Goal: Task Accomplishment & Management: Use online tool/utility

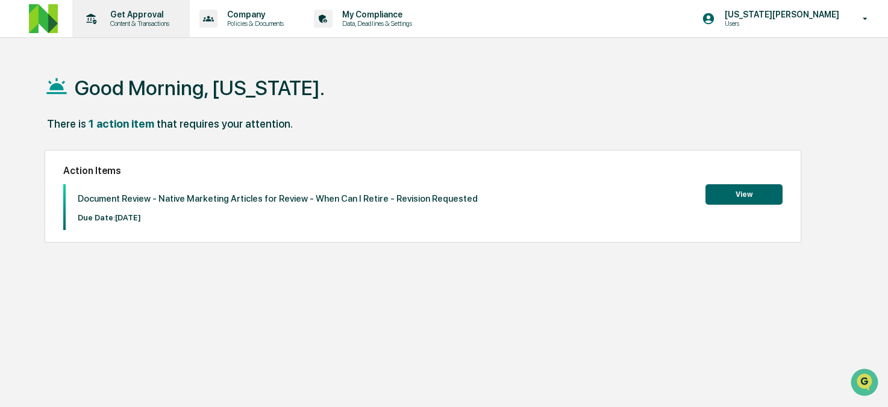
click at [131, 23] on p "Content & Transactions" at bounding box center [138, 23] width 75 height 8
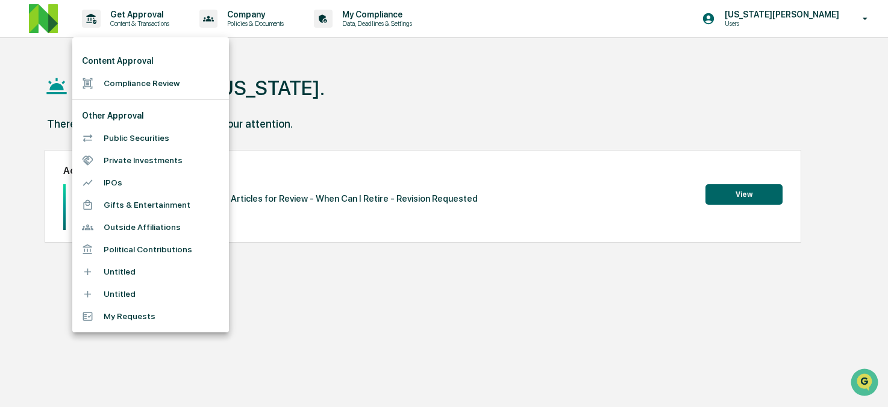
click at [133, 85] on li "Compliance Review" at bounding box center [150, 83] width 157 height 22
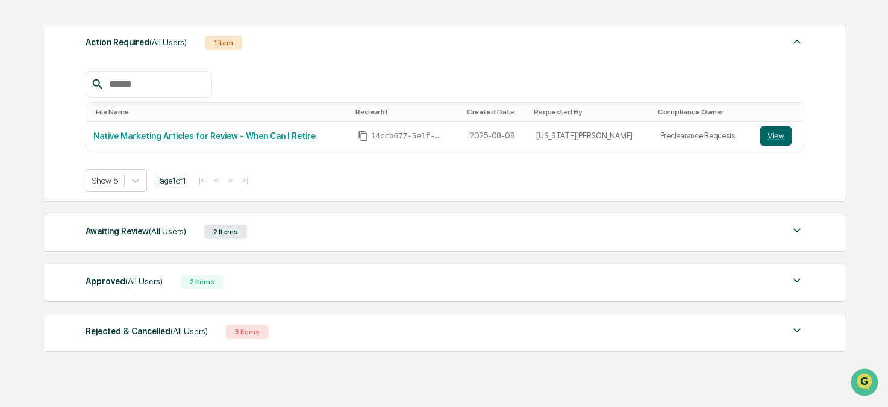
scroll to position [186, 0]
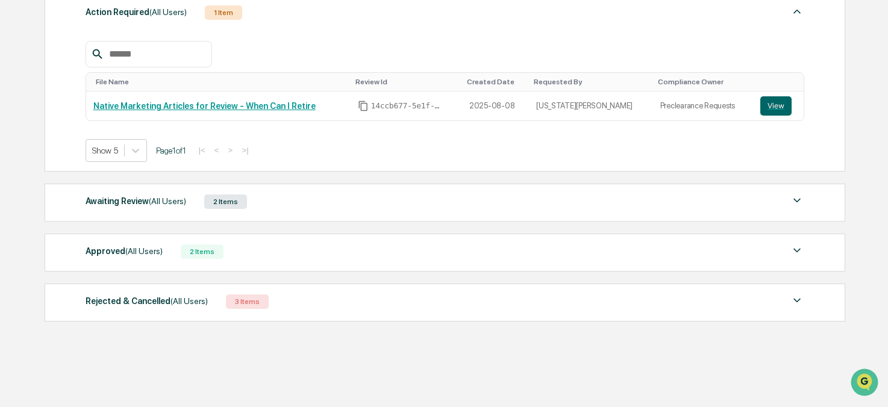
click at [161, 255] on span "(All Users)" at bounding box center [143, 251] width 37 height 10
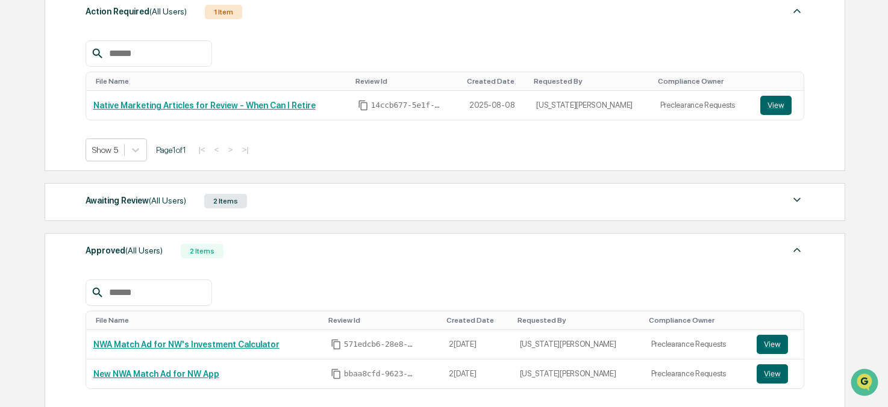
click at [167, 242] on div "Approved (All Users) 2 Items File Name Review Id Created Date Requested By Comp…" at bounding box center [445, 336] width 800 height 207
click at [155, 232] on div "Action Required (All Users) 1 Item File Name Review Id Created Date Requested B…" at bounding box center [444, 242] width 799 height 508
click at [160, 249] on span "(All Users)" at bounding box center [143, 251] width 37 height 10
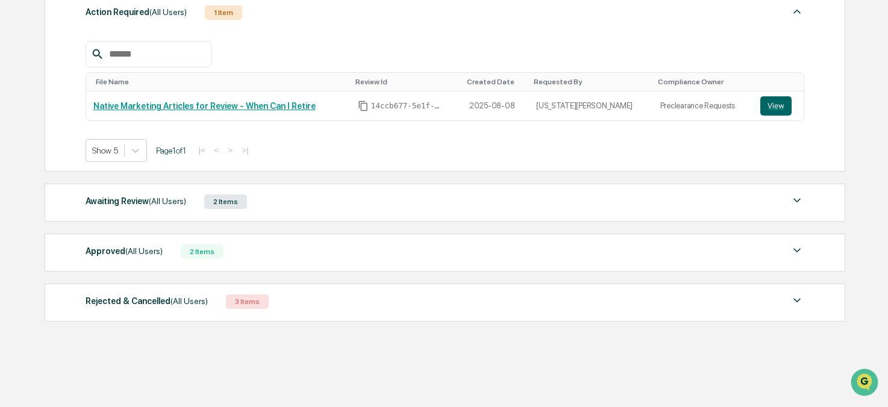
click at [170, 196] on span "(All Users)" at bounding box center [167, 201] width 37 height 10
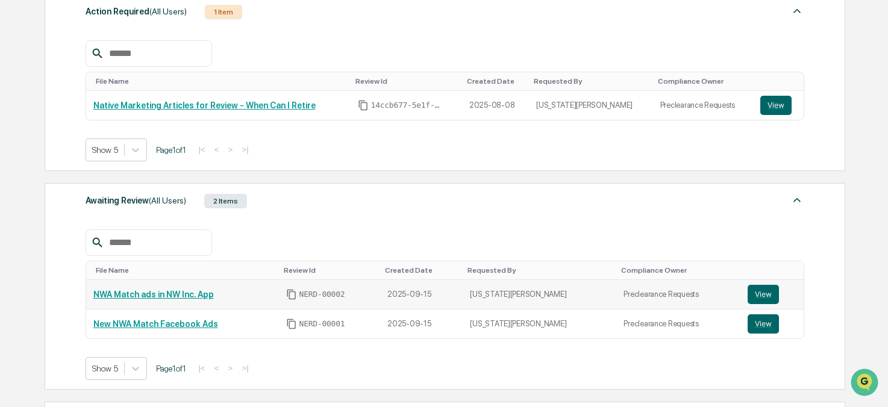
click at [157, 296] on link "NWA Match ads in NW Inc. App" at bounding box center [153, 295] width 120 height 10
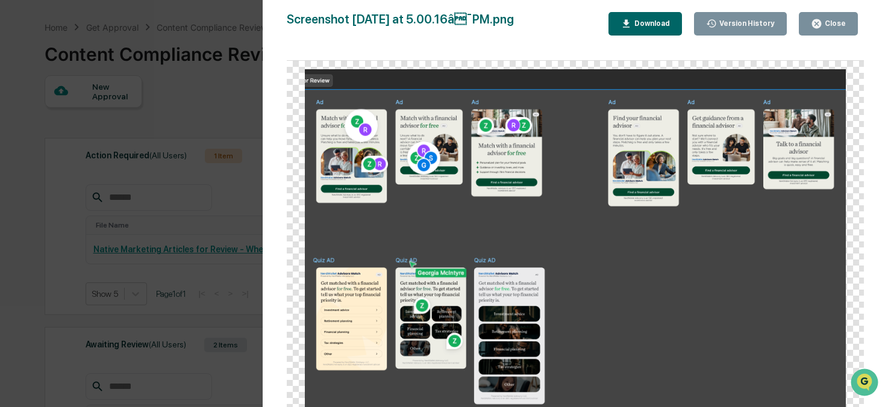
scroll to position [0, 0]
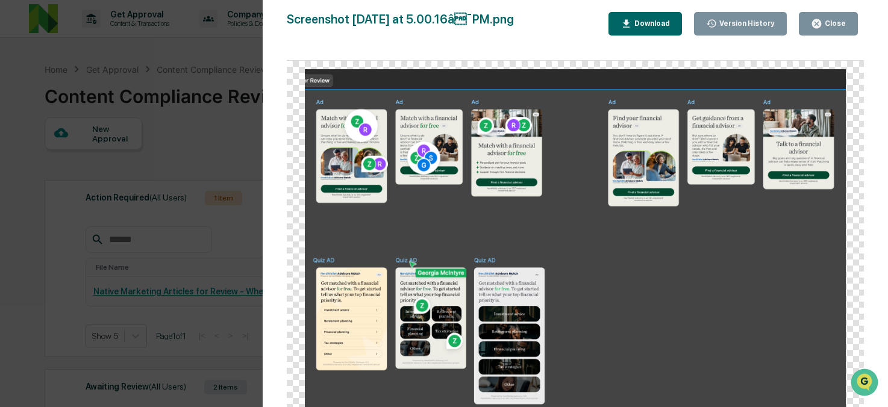
click at [817, 24] on icon "button" at bounding box center [815, 23] width 11 height 11
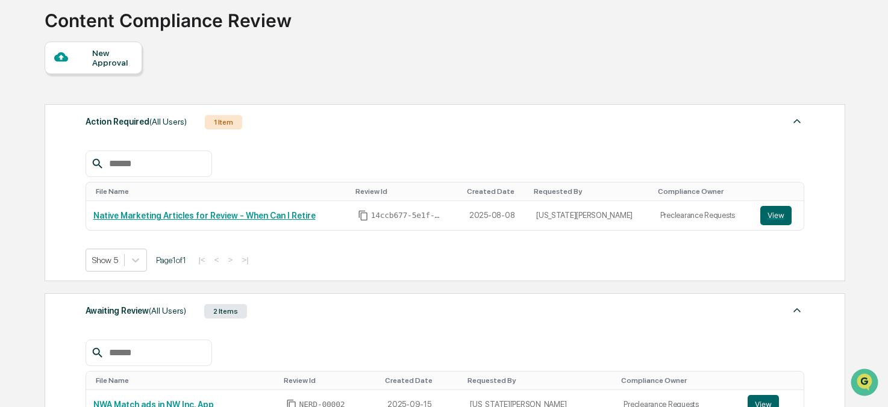
scroll to position [104, 0]
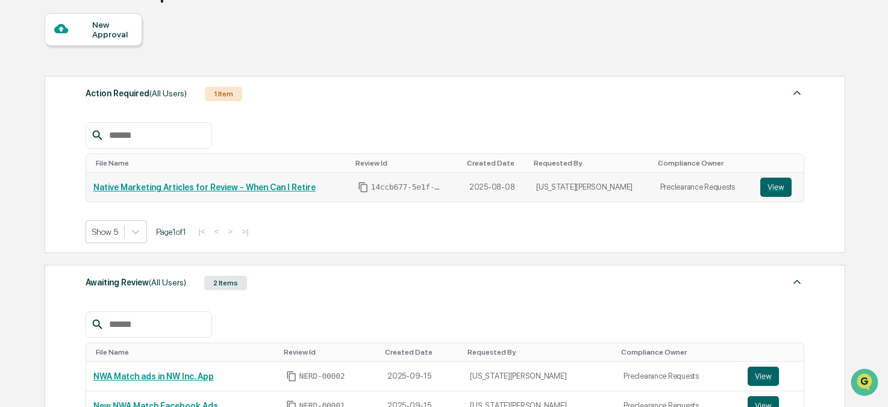
click at [237, 185] on link "Native Marketing Articles for Review - When Can I Retire" at bounding box center [204, 187] width 222 height 10
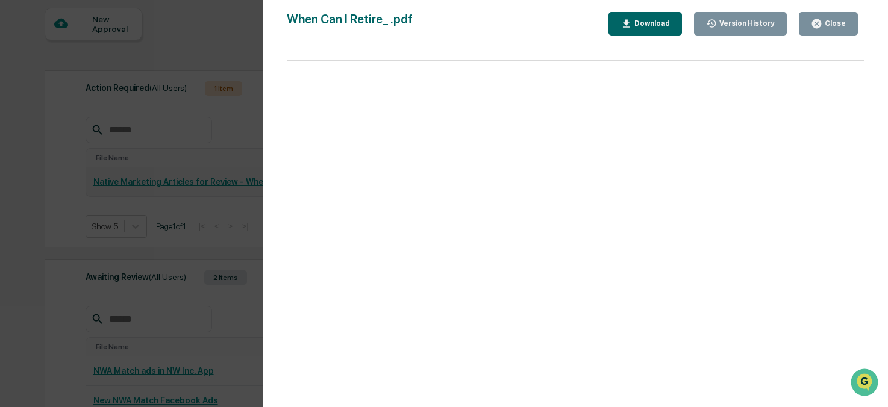
scroll to position [107, 0]
click at [213, 208] on div "Version History 08/08/2025, 01:51 PM Georgia McIntyre When Can I Retire_ .pdf C…" at bounding box center [444, 203] width 888 height 407
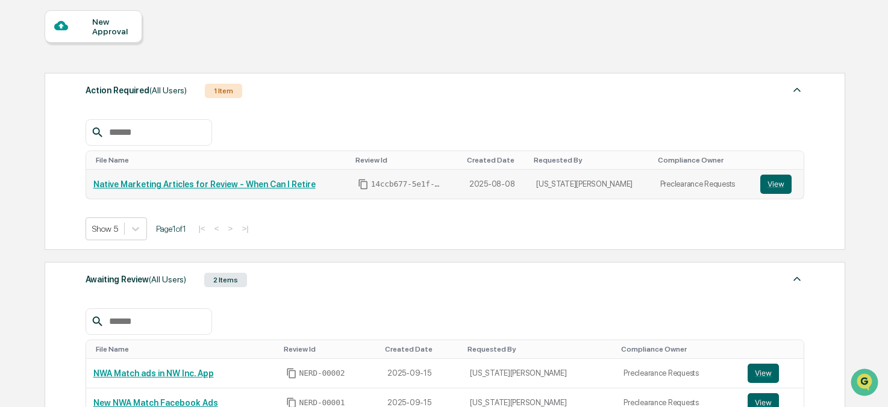
click at [170, 181] on link "Native Marketing Articles for Review - When Can I Retire" at bounding box center [204, 184] width 222 height 10
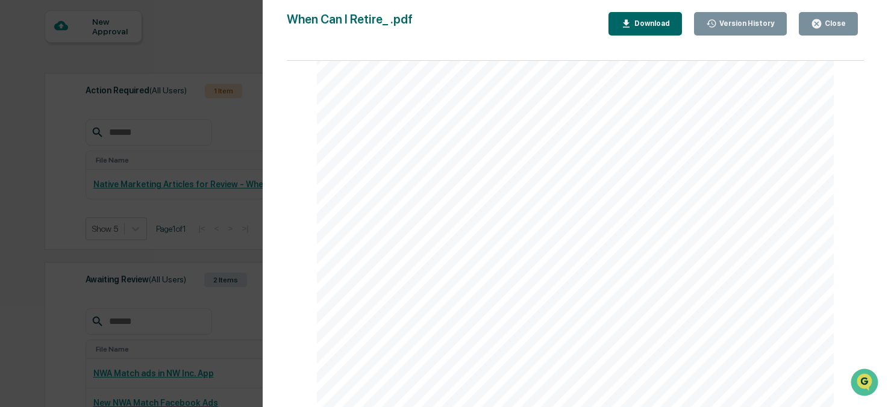
scroll to position [282, 0]
click at [836, 14] on button "Close" at bounding box center [827, 23] width 59 height 23
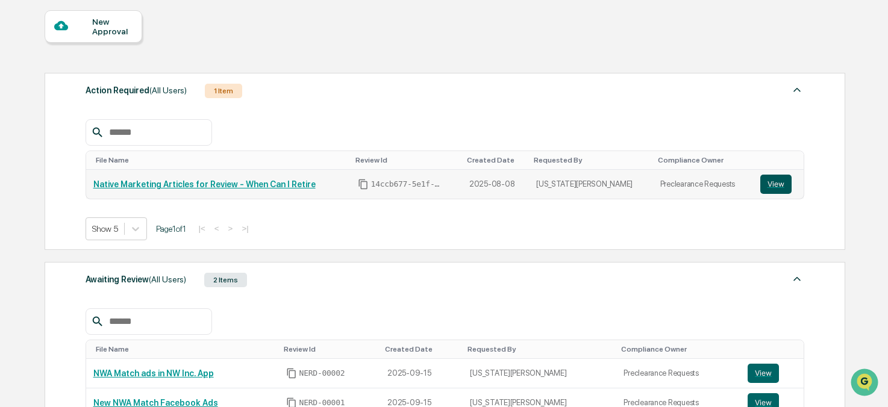
click at [783, 181] on button "View" at bounding box center [775, 184] width 31 height 19
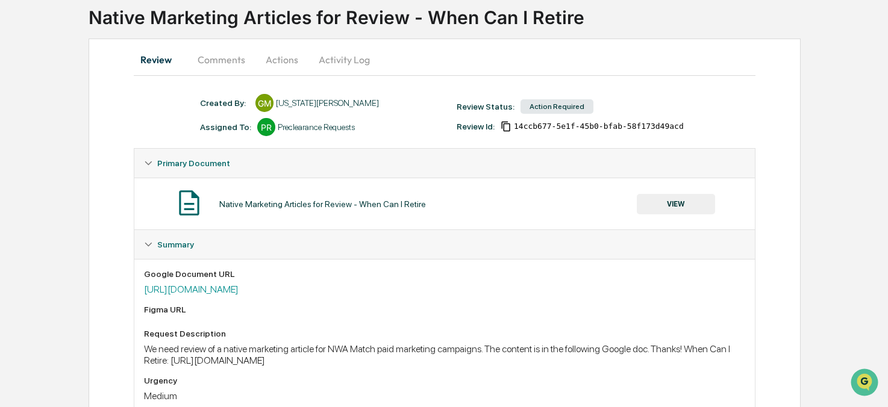
scroll to position [122, 0]
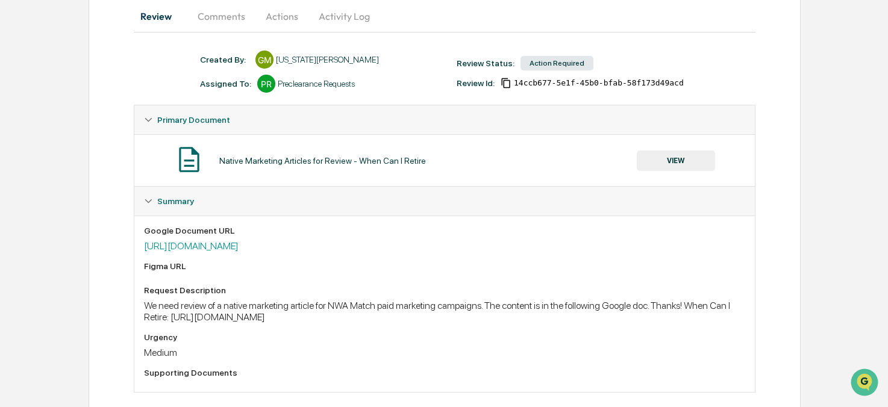
click at [238, 10] on button "Comments" at bounding box center [221, 16] width 67 height 29
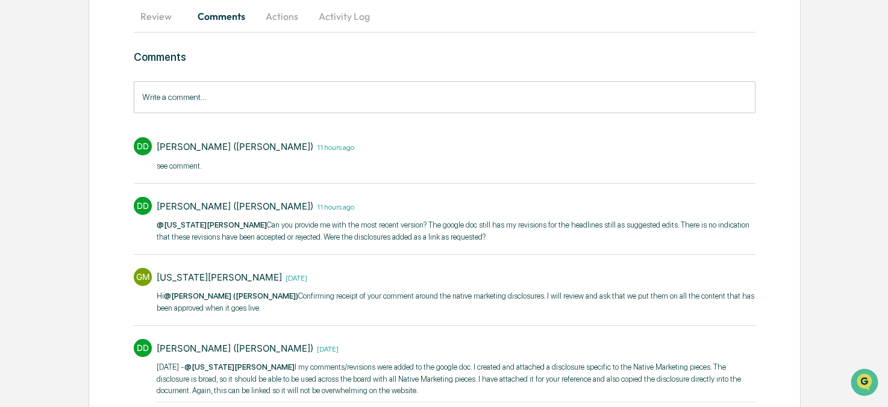
scroll to position [93, 0]
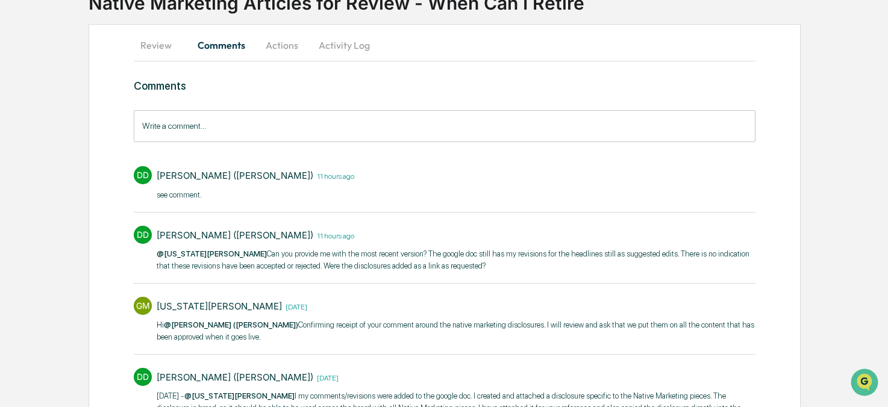
click at [273, 40] on button "Actions" at bounding box center [282, 45] width 54 height 29
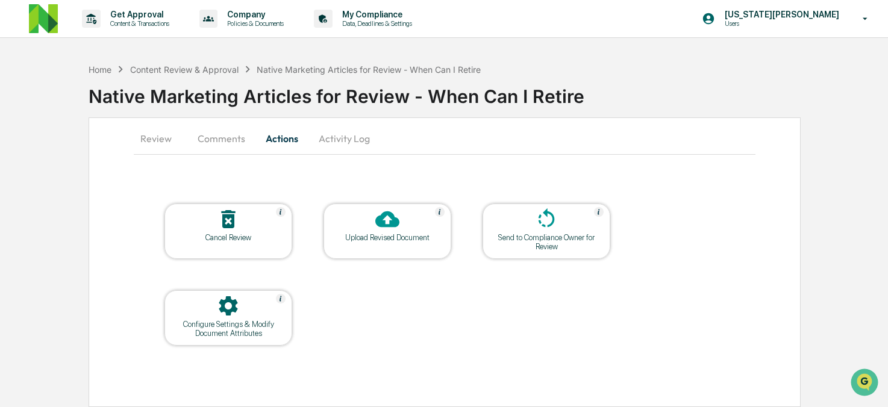
click at [349, 137] on button "Activity Log" at bounding box center [344, 138] width 70 height 29
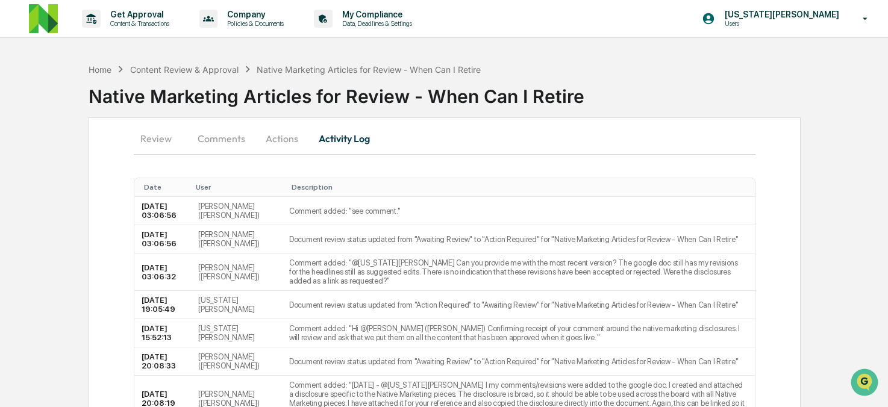
click at [235, 127] on button "Comments" at bounding box center [221, 138] width 67 height 29
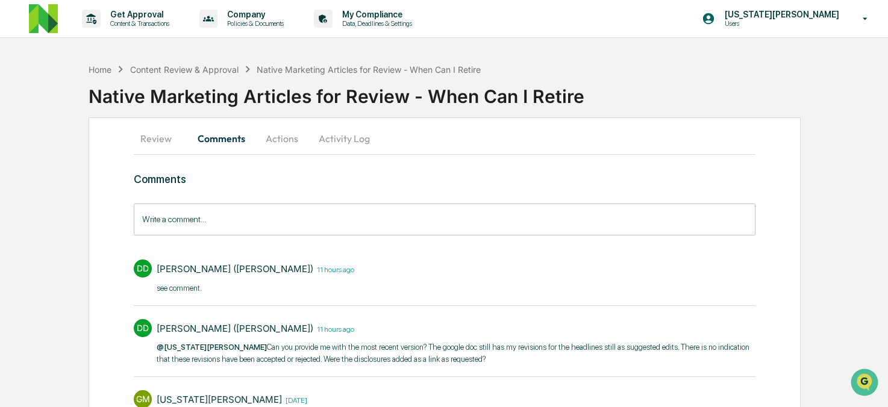
click at [159, 143] on button "Review" at bounding box center [161, 138] width 54 height 29
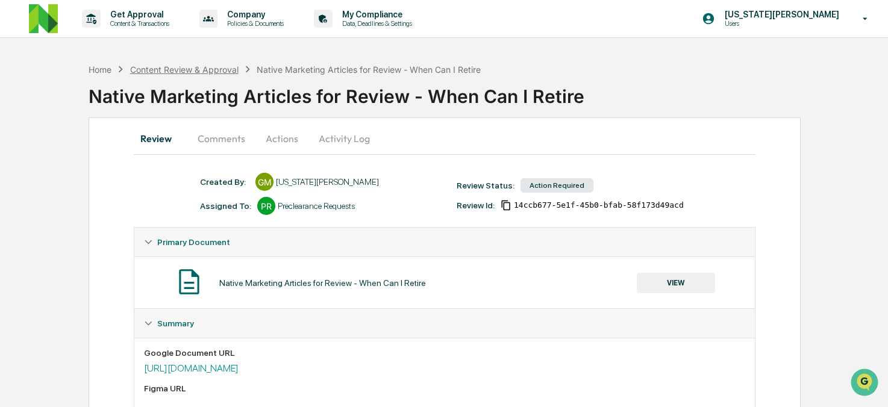
click at [184, 71] on div "Content Review & Approval" at bounding box center [184, 69] width 108 height 10
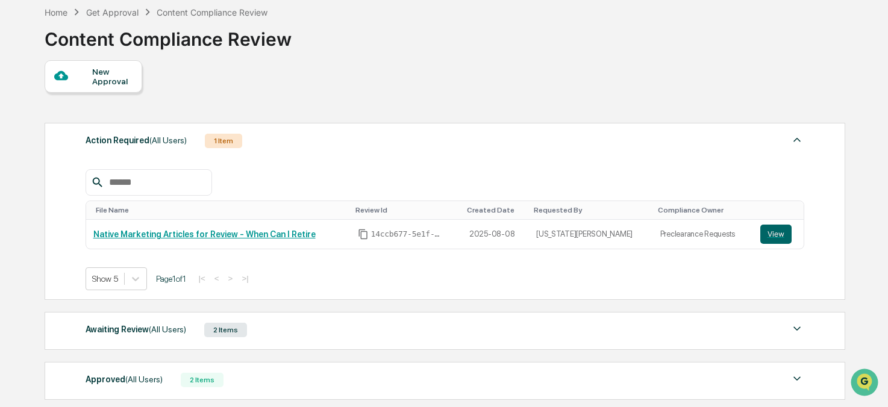
scroll to position [186, 0]
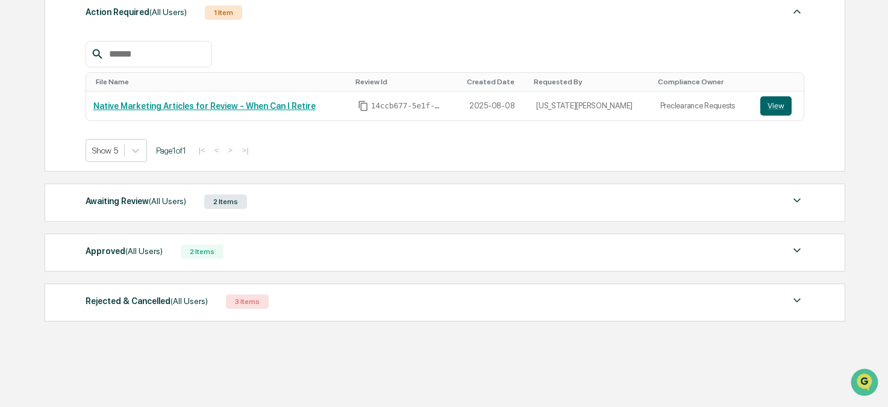
click at [163, 308] on div "Rejected & Cancelled (All Users)" at bounding box center [147, 301] width 122 height 16
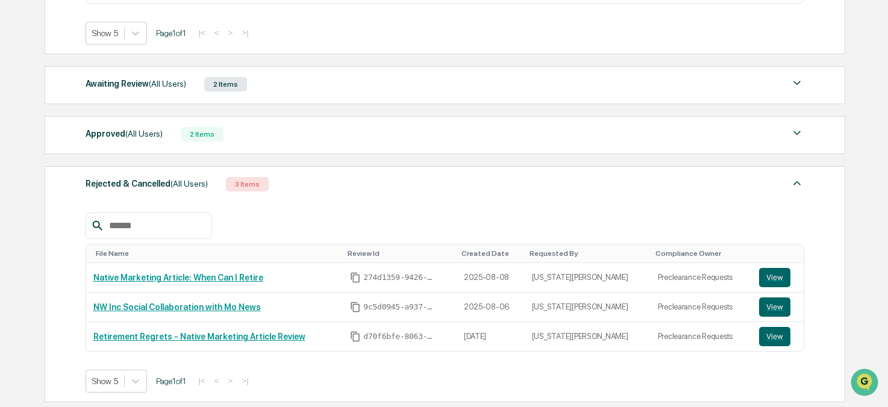
scroll to position [308, 0]
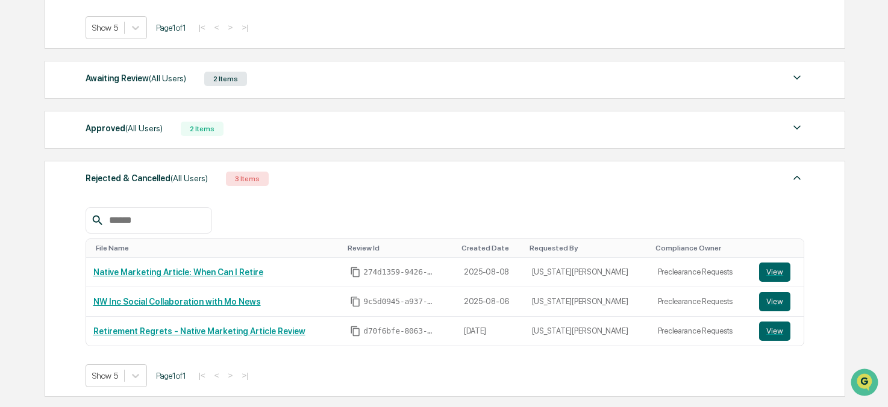
click at [195, 182] on span "(All Users)" at bounding box center [188, 178] width 37 height 10
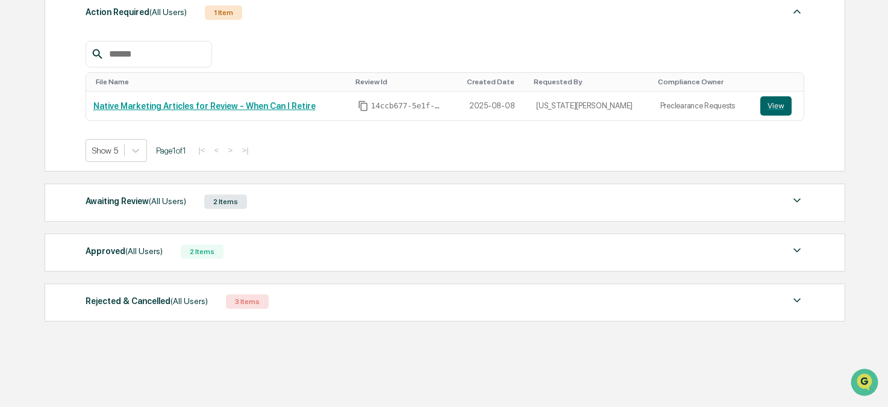
scroll to position [186, 0]
click at [176, 185] on div "Awaiting Review (All Users) 2 Items File Name Review Id Created Date Requested …" at bounding box center [445, 203] width 800 height 38
click at [176, 204] on span "(All Users)" at bounding box center [167, 201] width 37 height 10
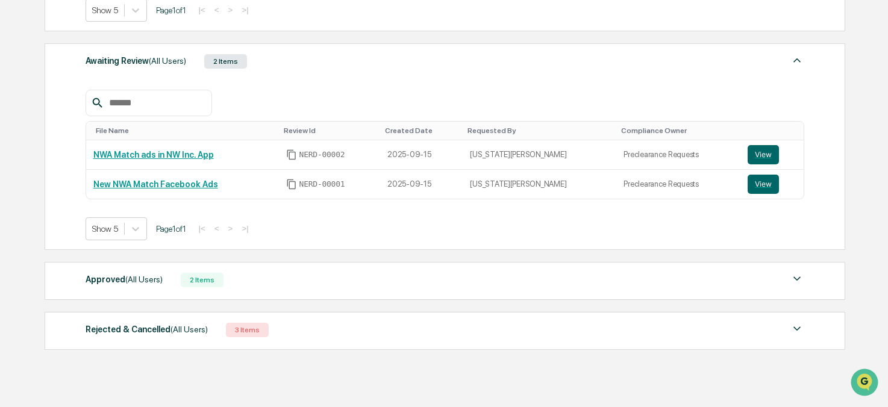
click at [186, 60] on span "(All Users)" at bounding box center [167, 61] width 37 height 10
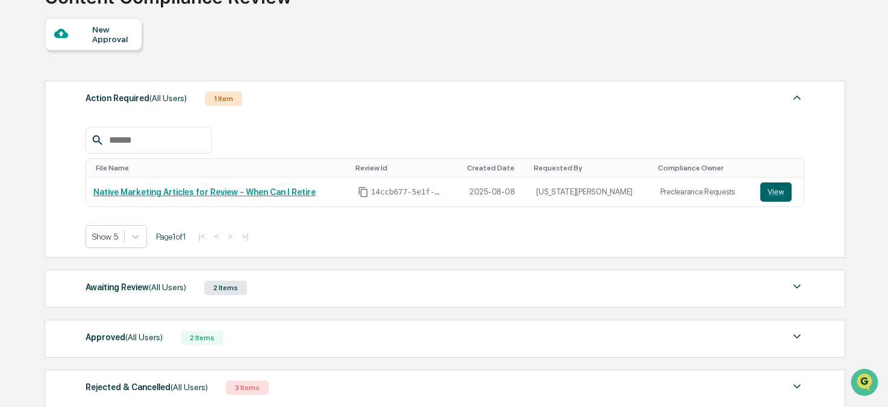
scroll to position [72, 0]
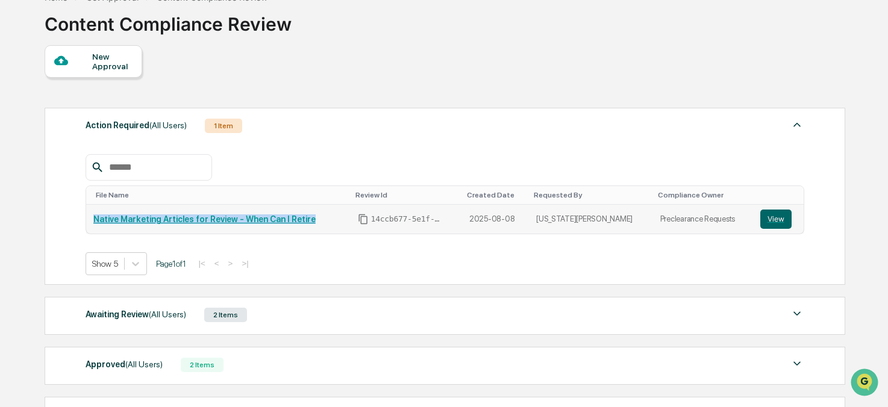
drag, startPoint x: 328, startPoint y: 216, endPoint x: 94, endPoint y: 215, distance: 233.6
click at [94, 215] on div "Native Marketing Articles for Review - When Can I Retire" at bounding box center [218, 219] width 250 height 10
copy link "Native Marketing Articles for Review - When Can I Retire"
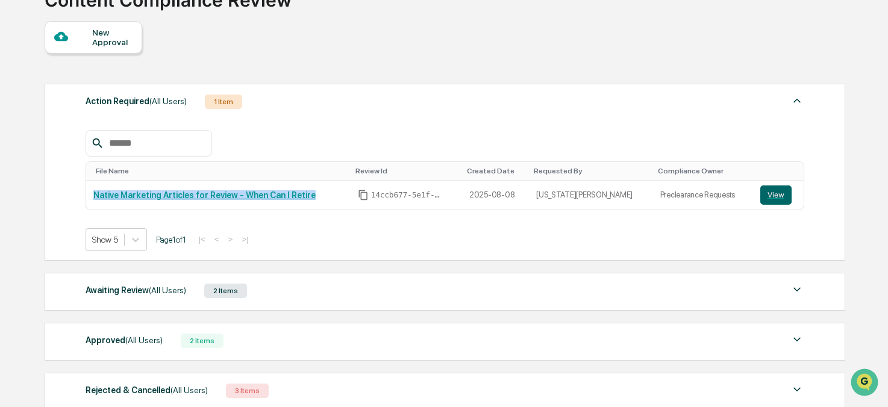
scroll to position [78, 0]
